Goal: Information Seeking & Learning: Learn about a topic

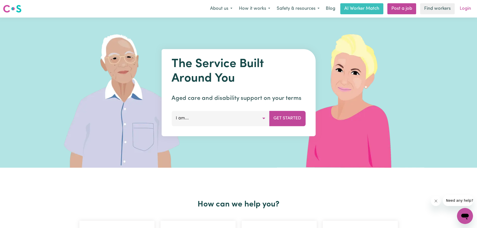
click at [465, 9] on link "Login" at bounding box center [465, 8] width 17 height 11
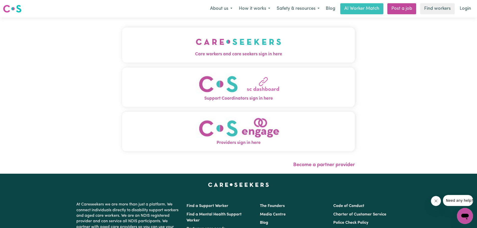
click at [231, 50] on img "Care workers and care seekers sign in here" at bounding box center [238, 42] width 85 height 19
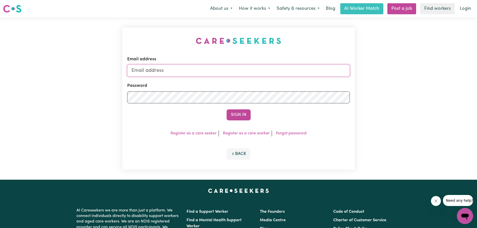
click at [217, 67] on input "Email address" at bounding box center [238, 71] width 223 height 12
type input "armstronggaye@yahoo.com"
click at [233, 113] on button "Sign In" at bounding box center [239, 114] width 24 height 11
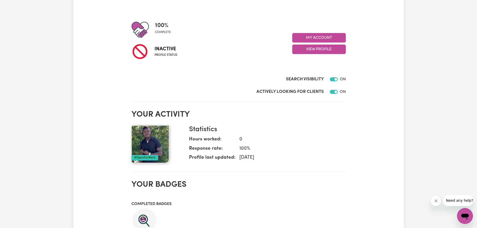
scroll to position [25, 0]
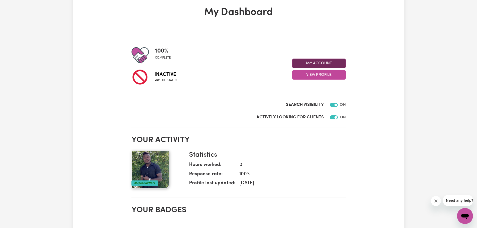
click at [313, 60] on button "My Account" at bounding box center [319, 64] width 54 height 10
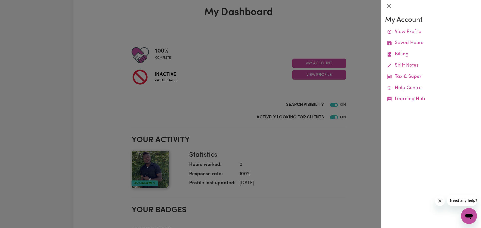
click at [307, 74] on div at bounding box center [240, 114] width 481 height 228
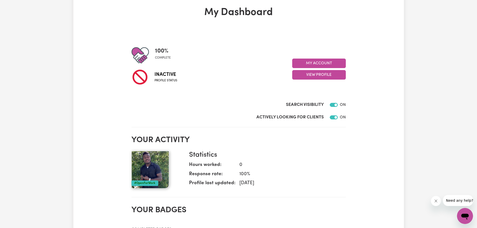
click at [307, 74] on button "View Profile" at bounding box center [319, 75] width 54 height 10
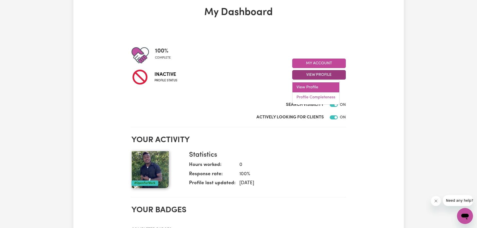
click at [308, 84] on link "View Profile" at bounding box center [316, 87] width 47 height 10
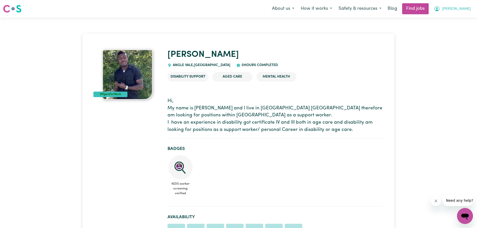
click at [454, 8] on span "Armstrong" at bounding box center [456, 9] width 29 height 6
click at [446, 19] on link "My Account" at bounding box center [454, 20] width 40 height 10
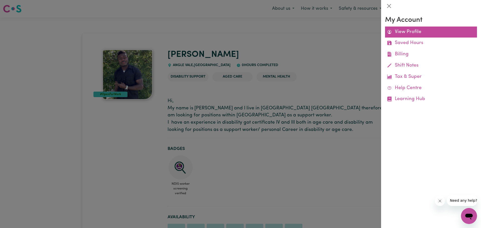
click at [421, 32] on link "View Profile" at bounding box center [431, 32] width 92 height 11
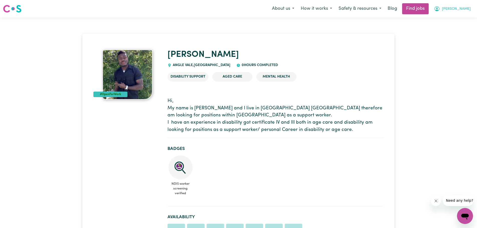
click at [458, 9] on span "Armstrong" at bounding box center [456, 9] width 29 height 6
click at [452, 25] on link "My Dashboard" at bounding box center [454, 29] width 40 height 10
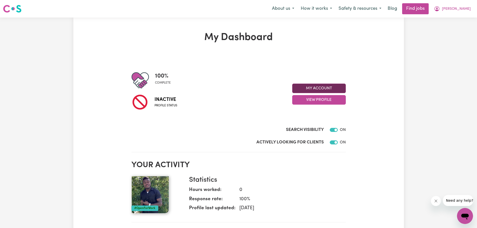
click at [316, 87] on button "My Account" at bounding box center [319, 89] width 54 height 10
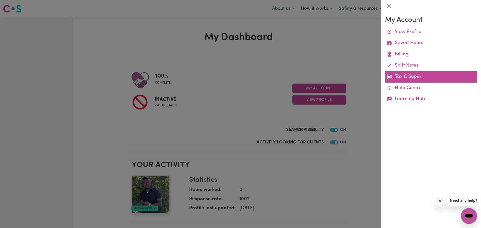
click at [406, 74] on link "Tax & Super" at bounding box center [431, 76] width 92 height 11
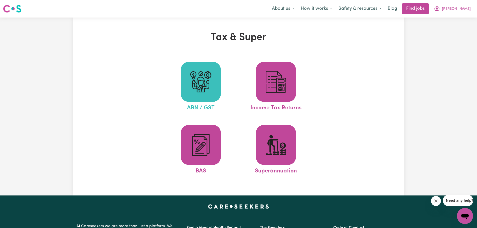
click at [200, 82] on img at bounding box center [201, 82] width 24 height 24
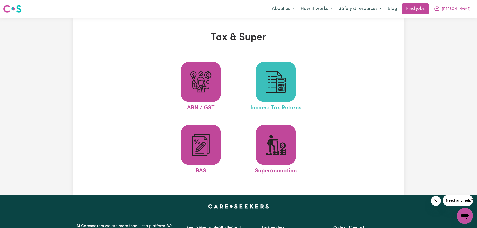
click at [271, 88] on img at bounding box center [276, 82] width 24 height 24
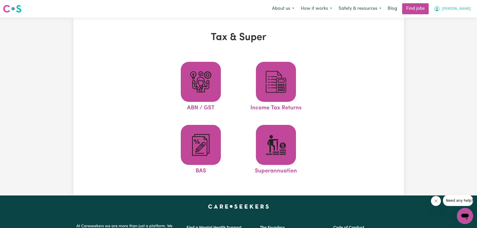
click at [457, 6] on button "Armstrong" at bounding box center [452, 9] width 43 height 11
click at [453, 29] on link "My Dashboard" at bounding box center [454, 29] width 40 height 10
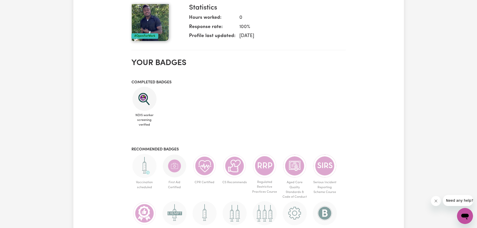
scroll to position [175, 0]
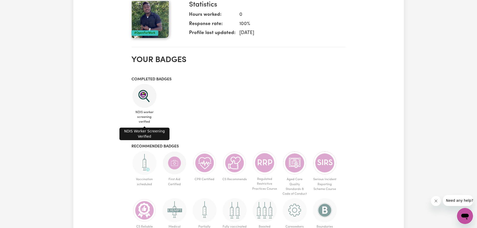
click at [143, 96] on img at bounding box center [145, 96] width 24 height 24
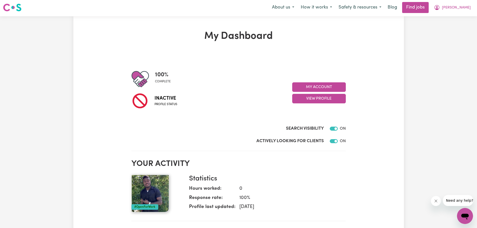
scroll to position [0, 0]
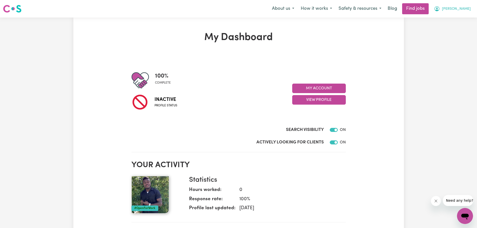
click at [464, 7] on span "Armstrong" at bounding box center [456, 9] width 29 height 6
click at [449, 18] on link "My Account" at bounding box center [454, 20] width 40 height 10
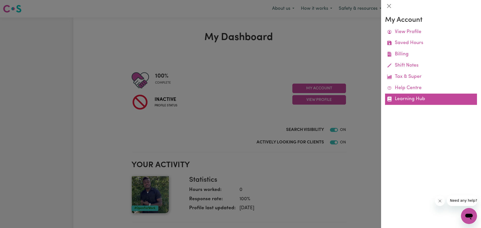
click at [402, 97] on link "Learning Hub" at bounding box center [431, 99] width 92 height 11
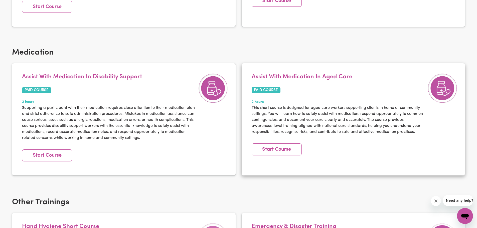
scroll to position [551, 0]
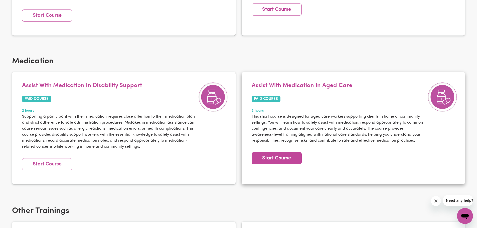
click at [275, 152] on link "Start Course" at bounding box center [277, 158] width 50 height 12
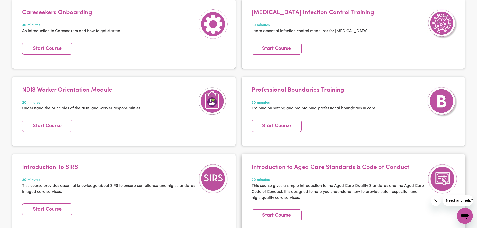
scroll to position [100, 0]
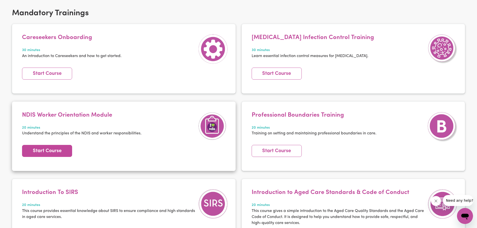
click at [48, 148] on link "Start Course" at bounding box center [47, 151] width 50 height 12
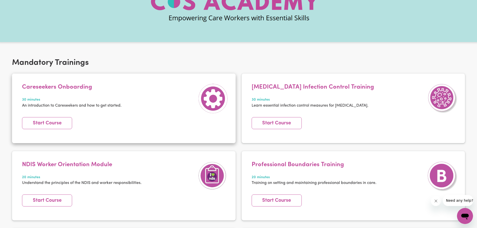
scroll to position [50, 0]
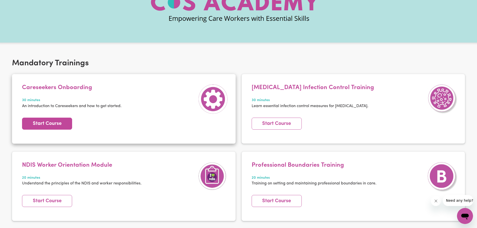
click at [58, 124] on link "Start Course" at bounding box center [47, 124] width 50 height 12
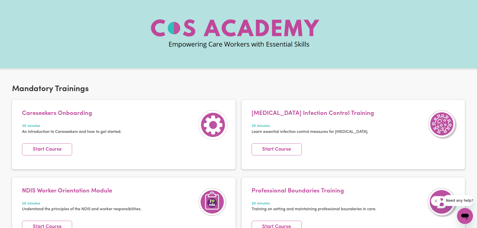
scroll to position [0, 0]
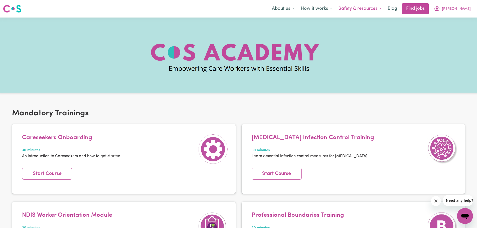
click at [371, 8] on button "Safety & resources" at bounding box center [359, 9] width 49 height 11
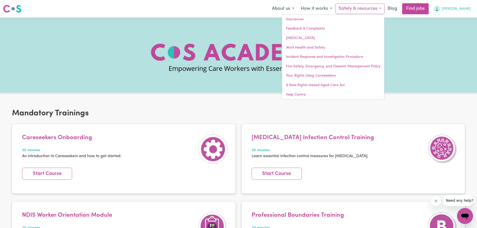
click at [461, 8] on span "Armstrong" at bounding box center [456, 9] width 29 height 6
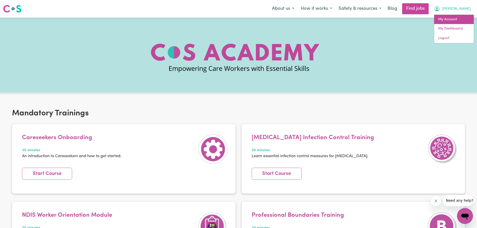
click at [451, 19] on link "My Account" at bounding box center [454, 20] width 40 height 10
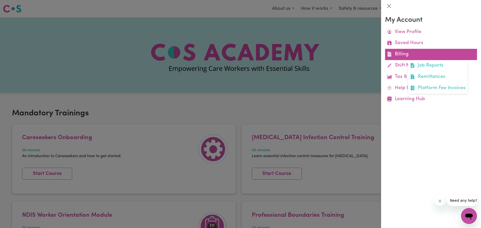
click at [403, 50] on link "Billing Job Reports Remittances Platform Fee Invoices" at bounding box center [431, 54] width 92 height 11
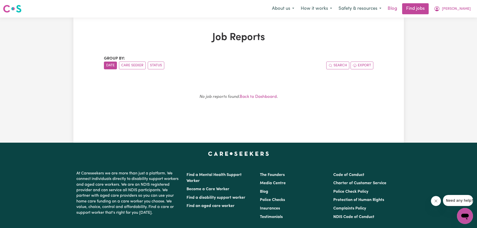
click at [397, 6] on link "Blog" at bounding box center [393, 8] width 16 height 11
